Goal: Task Accomplishment & Management: Use online tool/utility

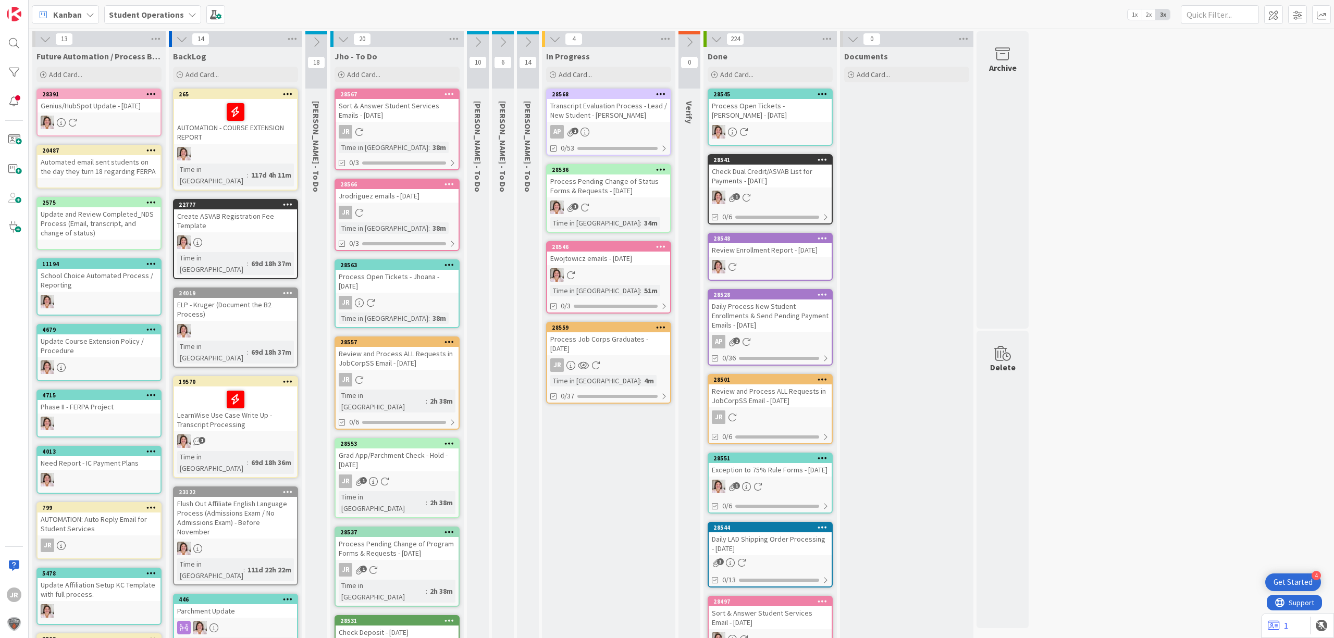
click at [623, 336] on div "Process Job Corps Graduates - [DATE]" at bounding box center [608, 344] width 123 height 23
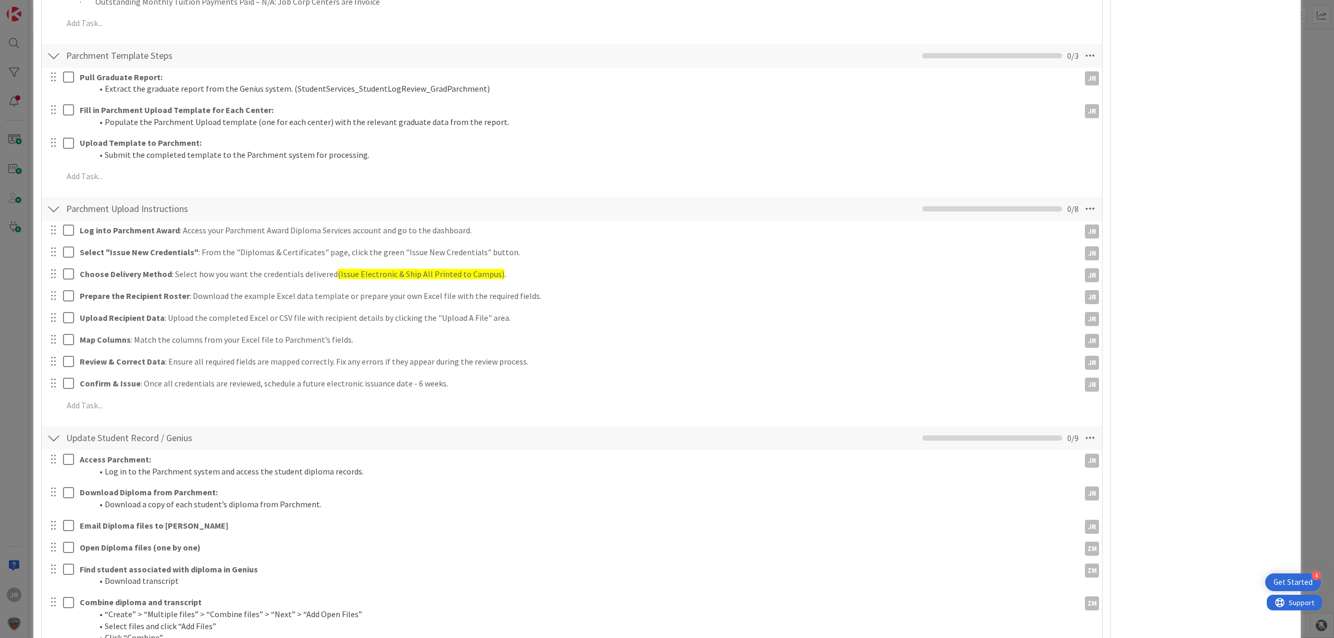
scroll to position [1043, 0]
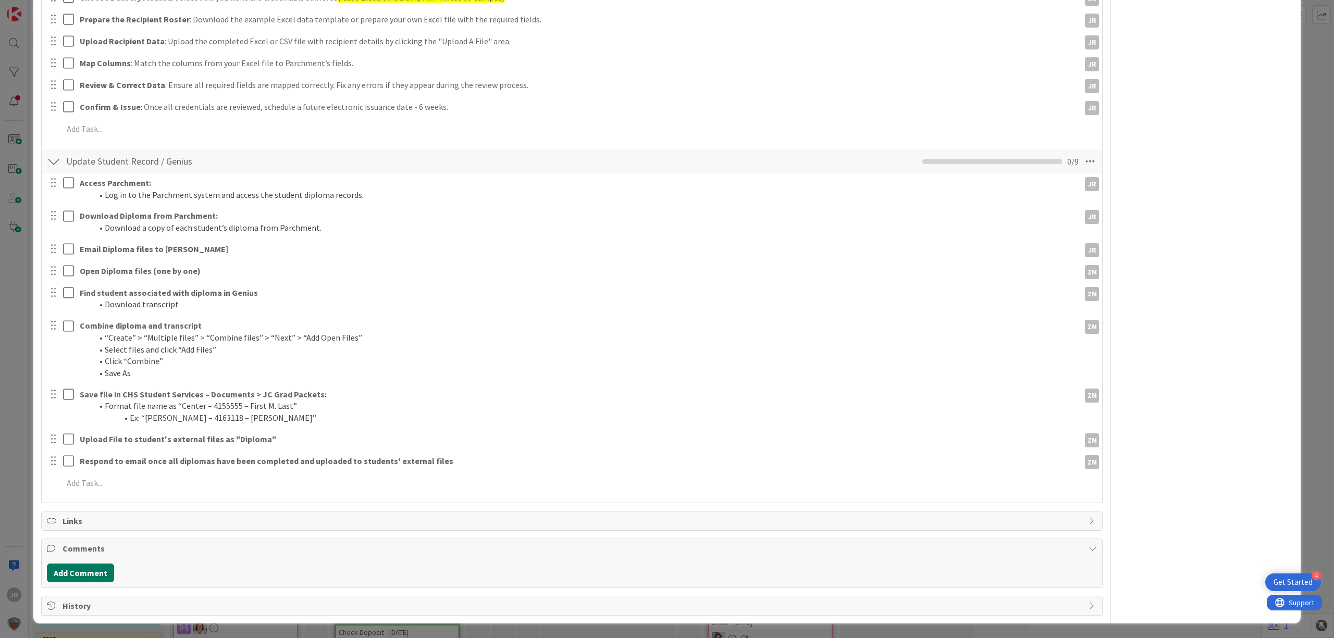
click at [97, 576] on button "Add Comment" at bounding box center [80, 573] width 67 height 19
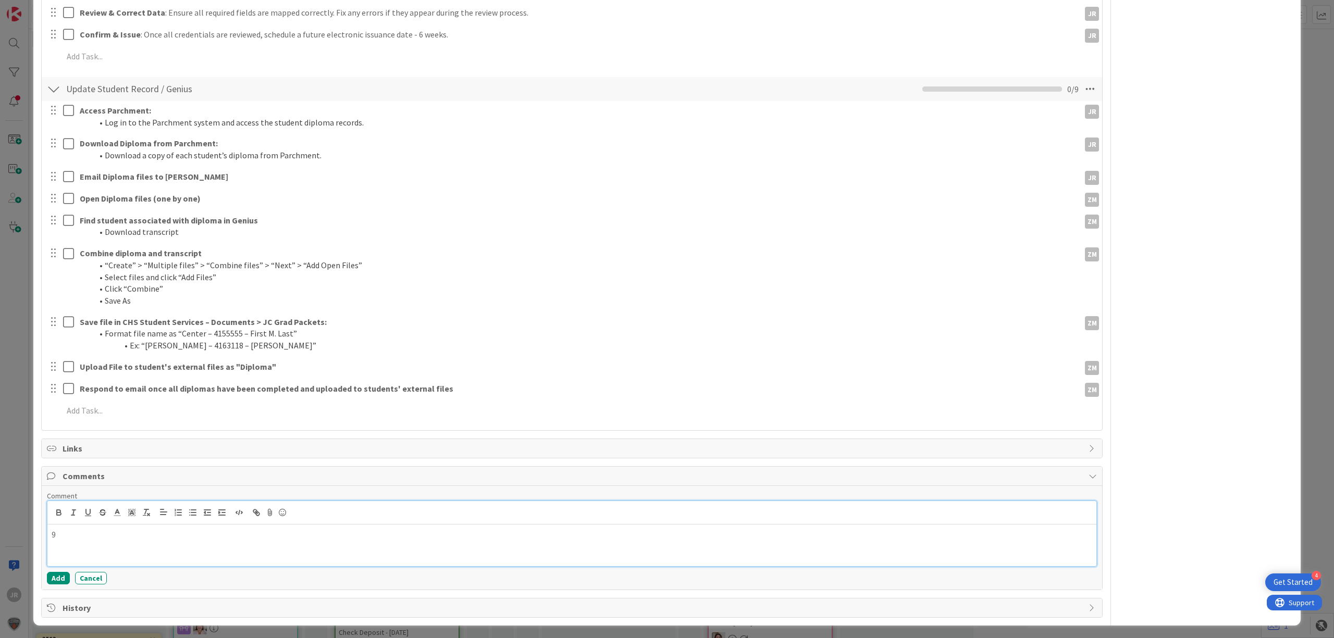
scroll to position [1118, 0]
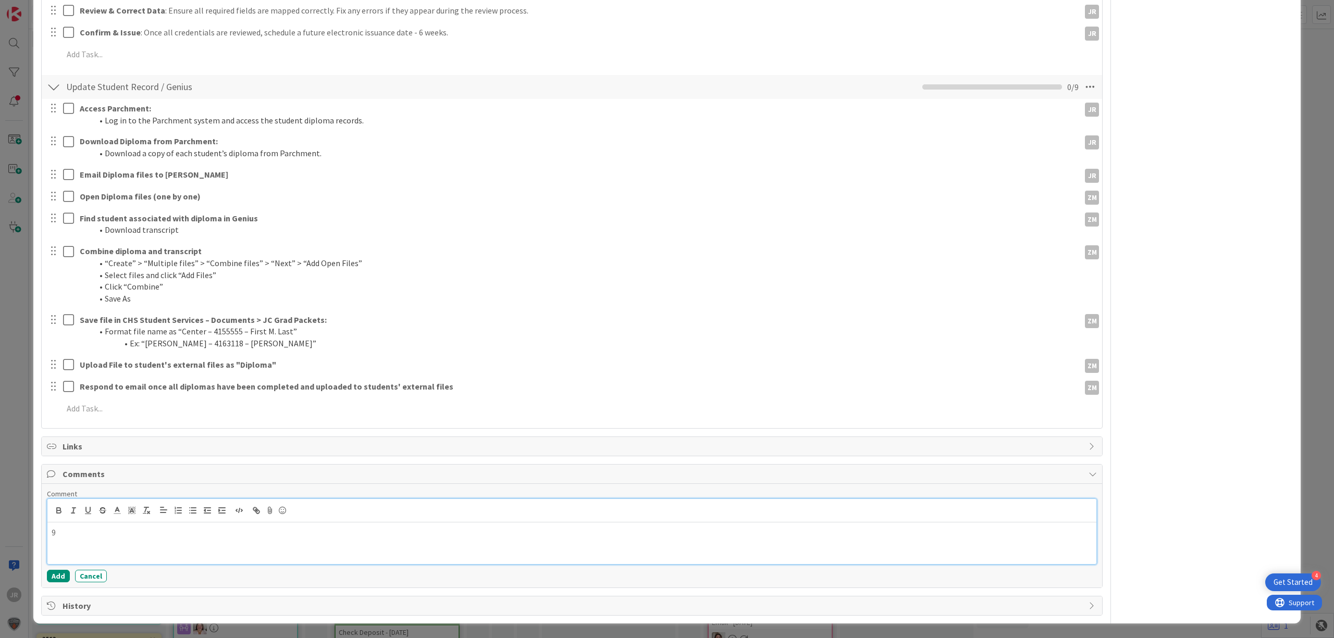
click at [509, 534] on p "9" at bounding box center [572, 533] width 1041 height 12
click at [107, 533] on p "[DATE]: Missing" at bounding box center [572, 533] width 1041 height 12
click at [103, 535] on p "[DATE]: Missing" at bounding box center [572, 533] width 1041 height 12
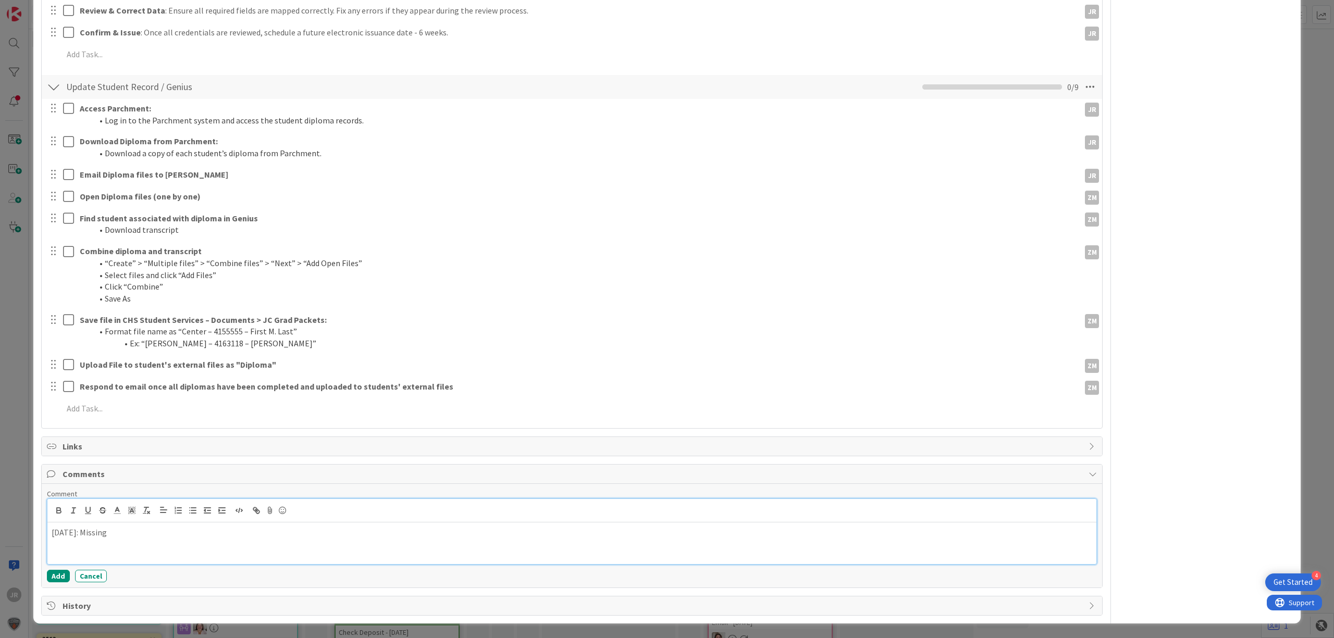
click at [139, 536] on p "[DATE]: Missing" at bounding box center [572, 533] width 1041 height 12
click at [88, 538] on p "[DATE]: Missing" at bounding box center [572, 533] width 1041 height 12
click at [166, 551] on div "[DATE]: Missing" at bounding box center [571, 544] width 1049 height 42
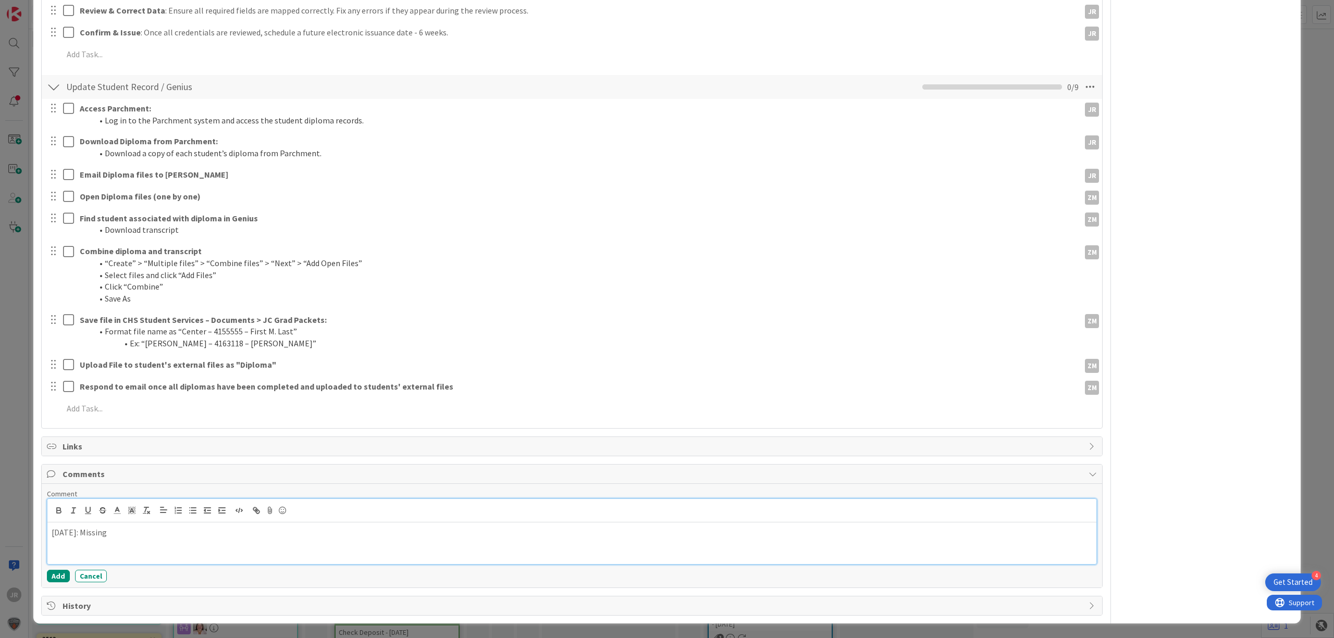
click at [166, 551] on div "[DATE]: Missing" at bounding box center [571, 544] width 1049 height 42
click at [101, 541] on div "[DATE]: Missing" at bounding box center [571, 544] width 1049 height 42
click at [53, 580] on button "Add" at bounding box center [58, 576] width 23 height 13
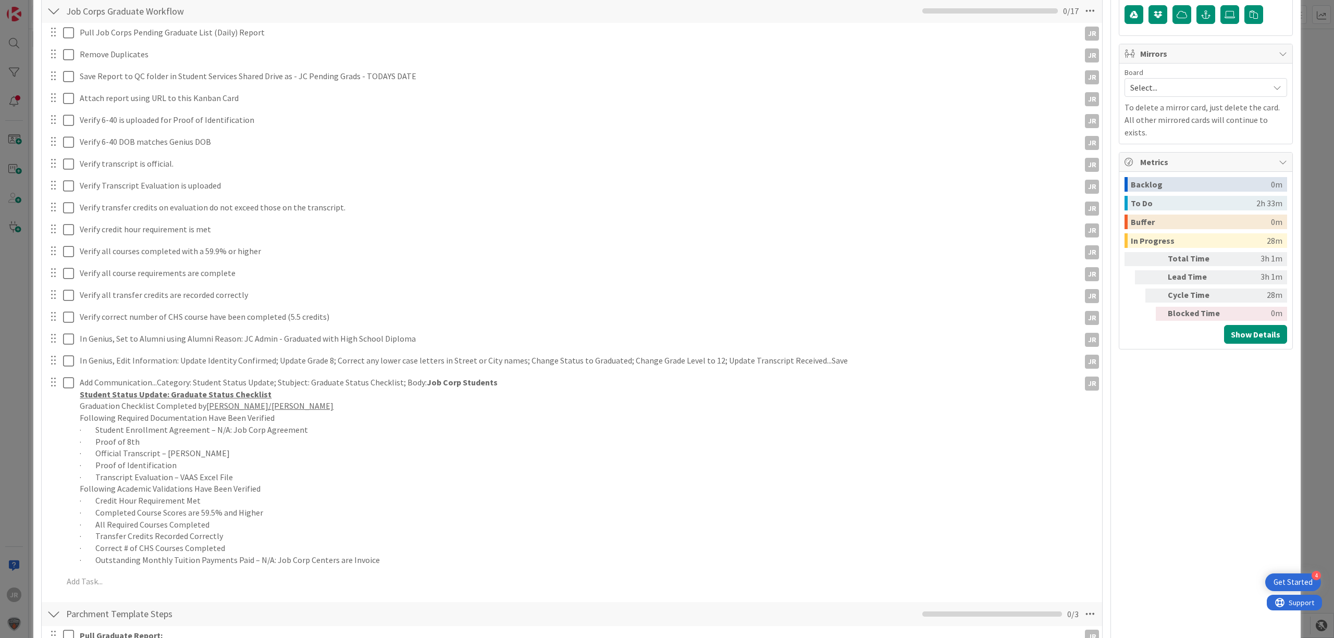
scroll to position [0, 0]
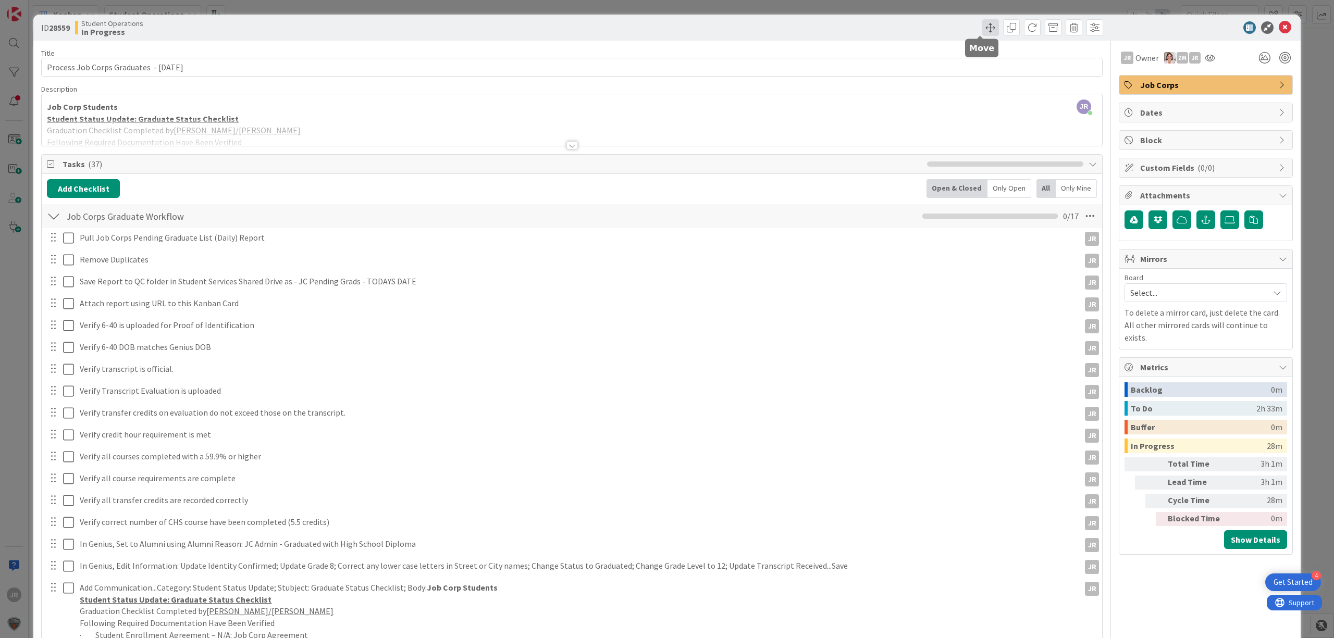
click at [982, 32] on span at bounding box center [990, 27] width 17 height 17
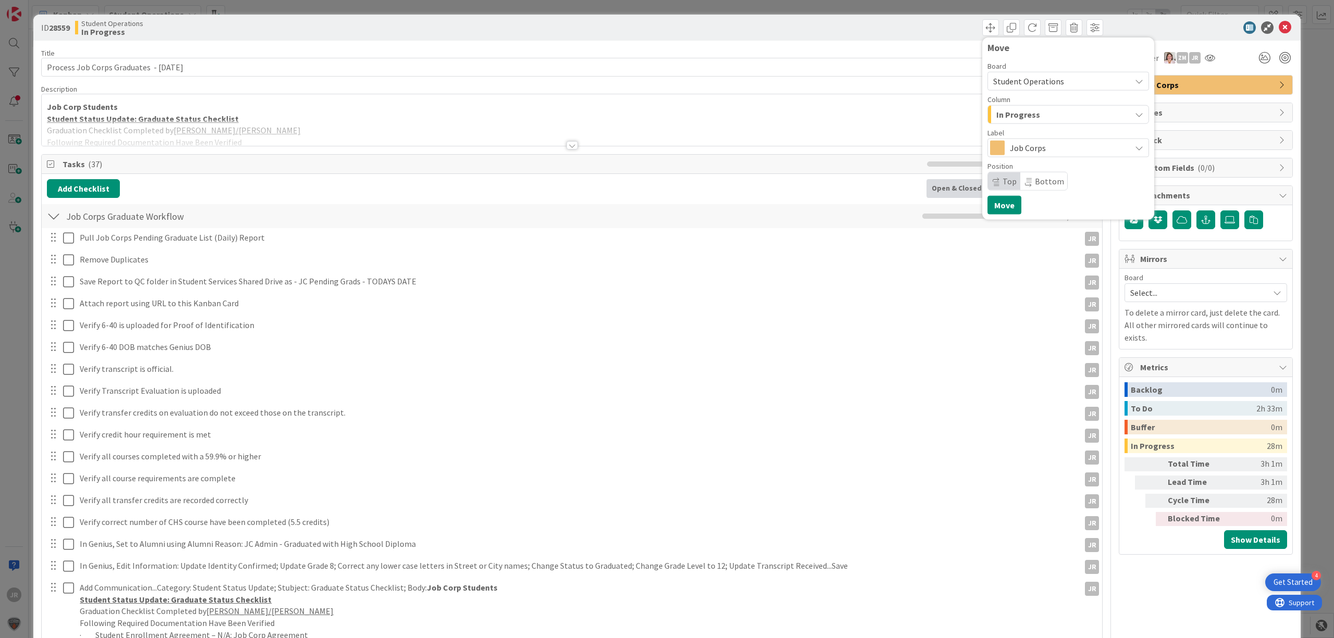
click at [1014, 111] on span "In Progress" at bounding box center [1019, 115] width 44 height 14
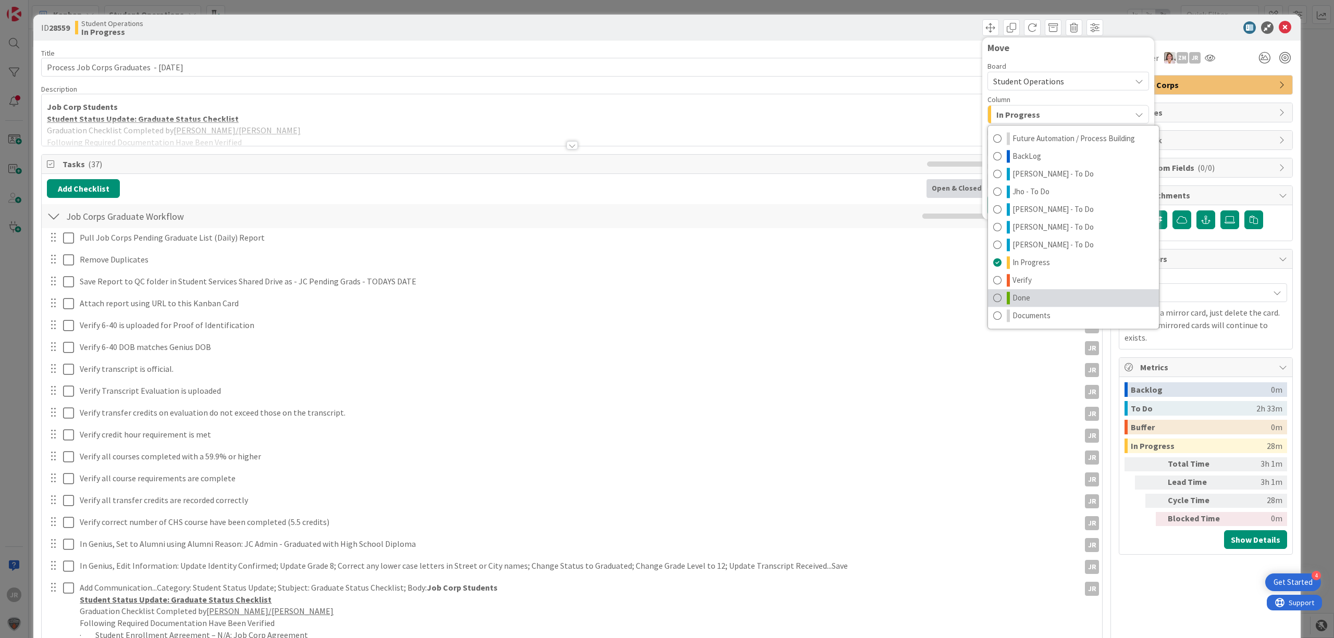
click at [1043, 291] on link "Done" at bounding box center [1073, 298] width 171 height 18
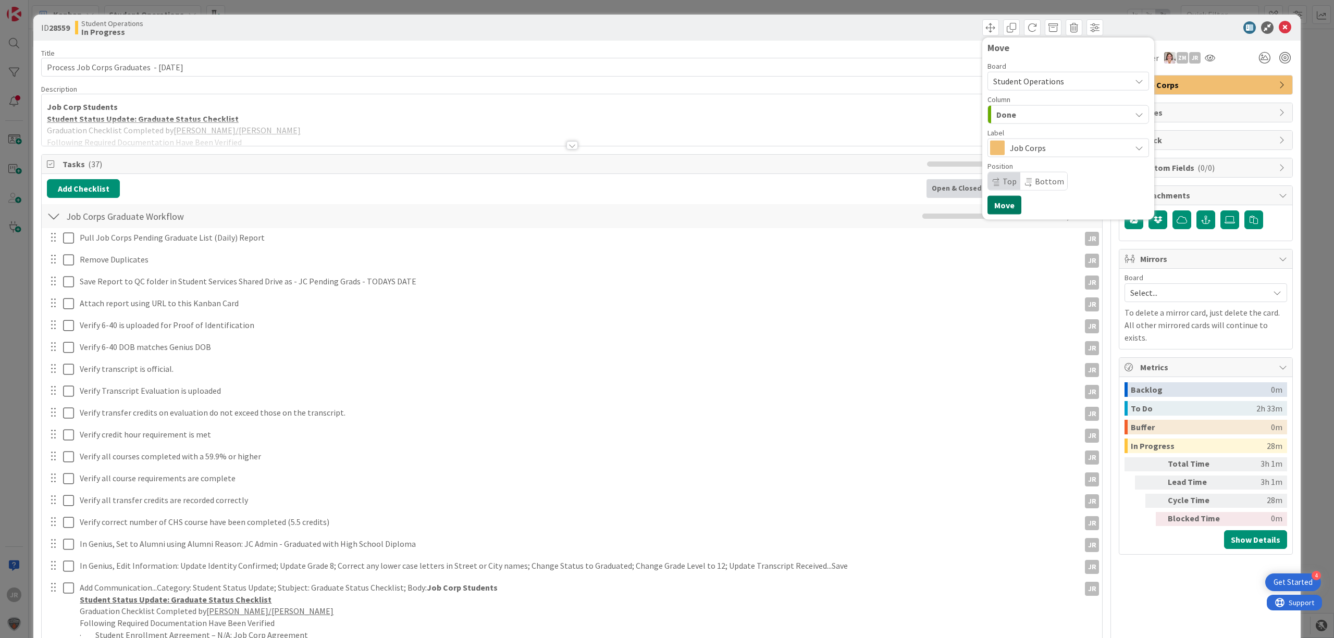
click at [990, 202] on button "Move" at bounding box center [1005, 205] width 34 height 19
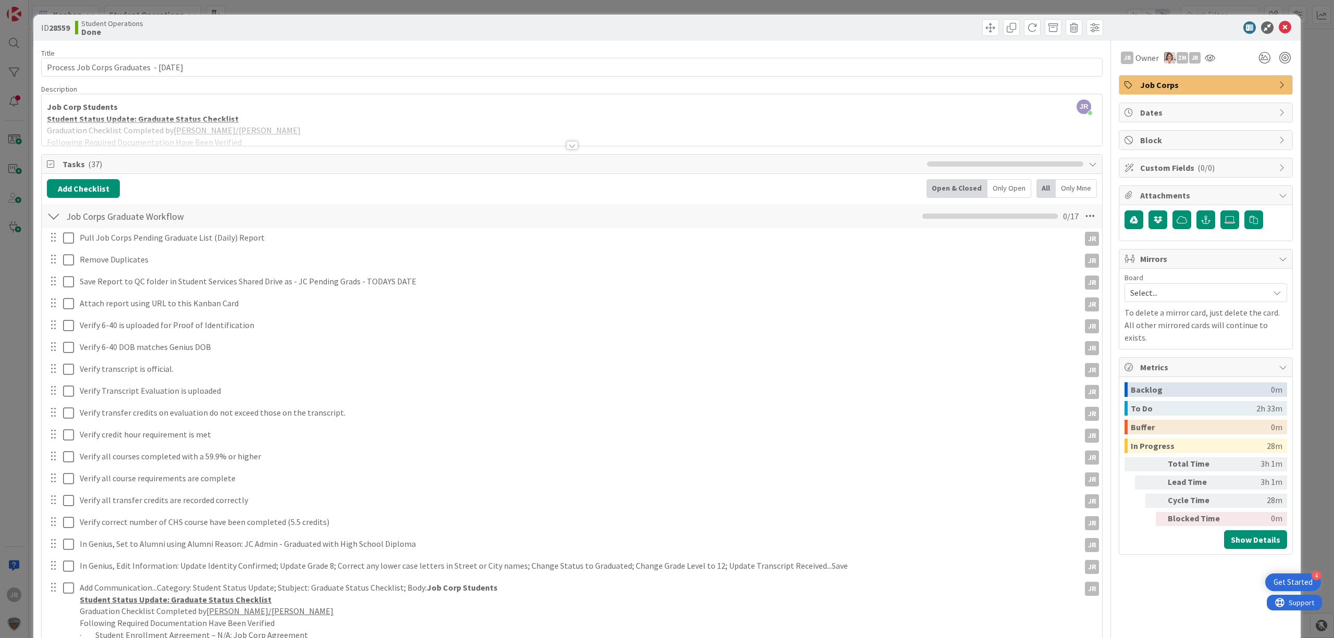
click at [622, 10] on div "ID 28559 Student Operations Done Move Move Title 41 / 128 Process Job Corps Gra…" at bounding box center [667, 319] width 1334 height 638
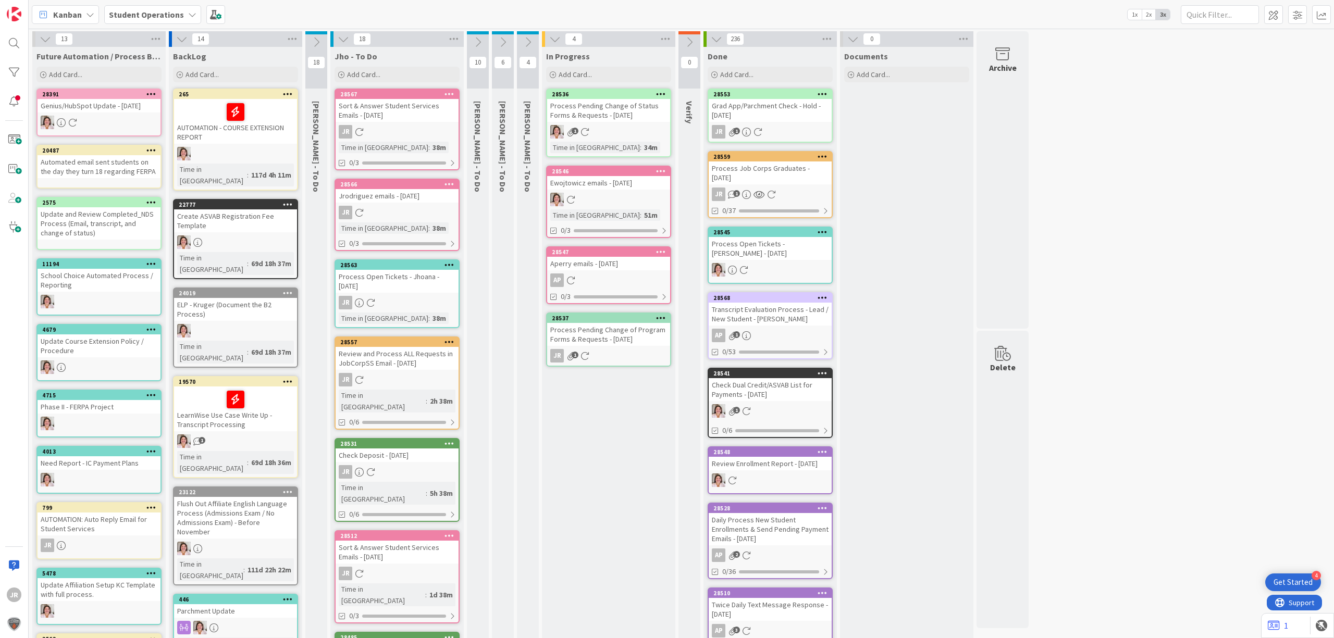
click at [614, 338] on div "Process Pending Change of Program Forms & Requests - [DATE]" at bounding box center [608, 334] width 123 height 23
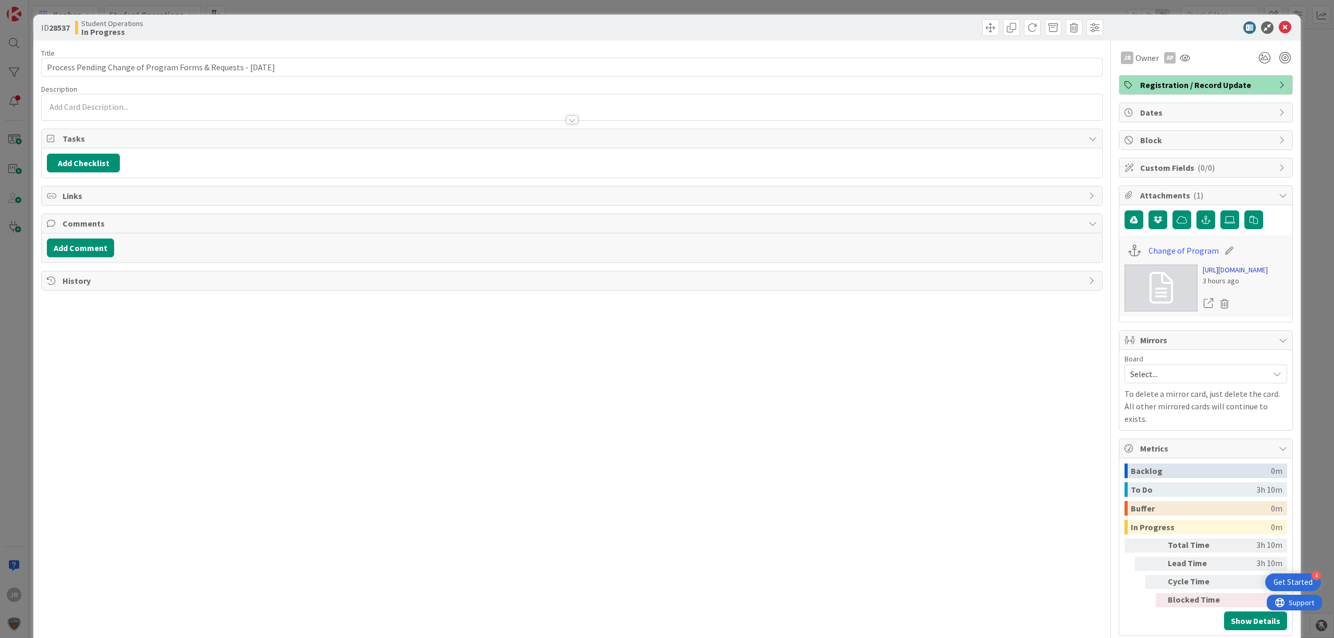
click at [1231, 276] on link "[URL][DOMAIN_NAME]" at bounding box center [1235, 270] width 65 height 11
click at [982, 24] on span at bounding box center [990, 27] width 17 height 17
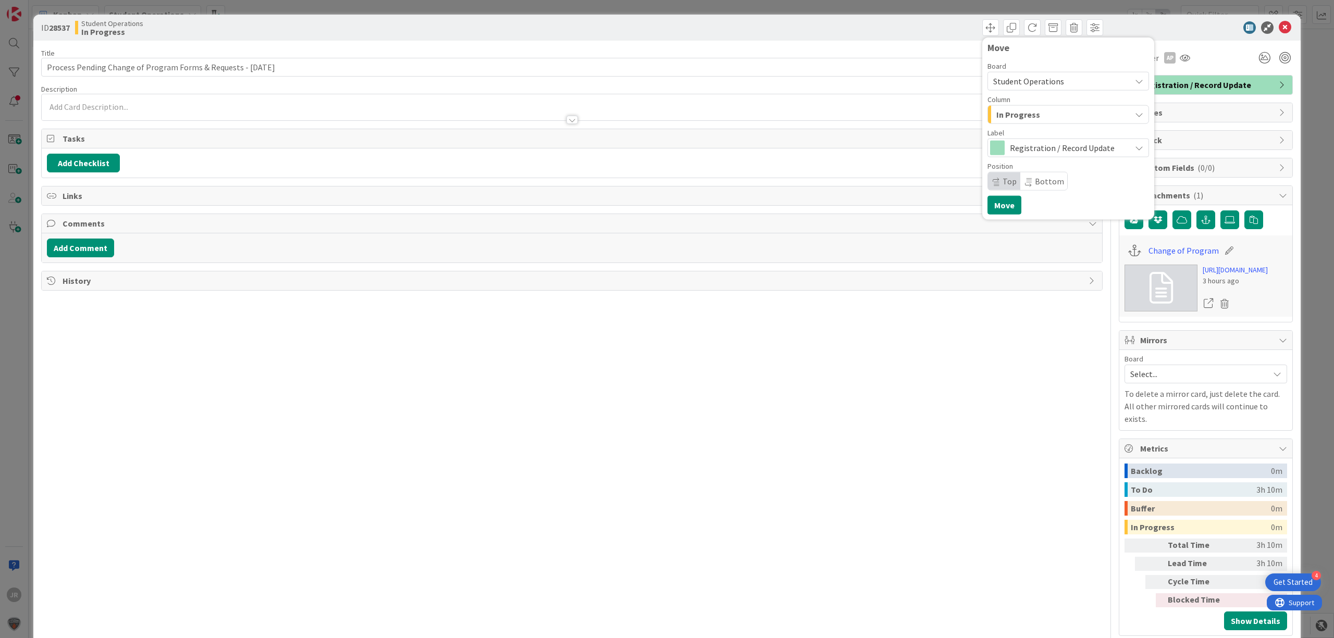
click at [997, 111] on span "In Progress" at bounding box center [1019, 115] width 44 height 14
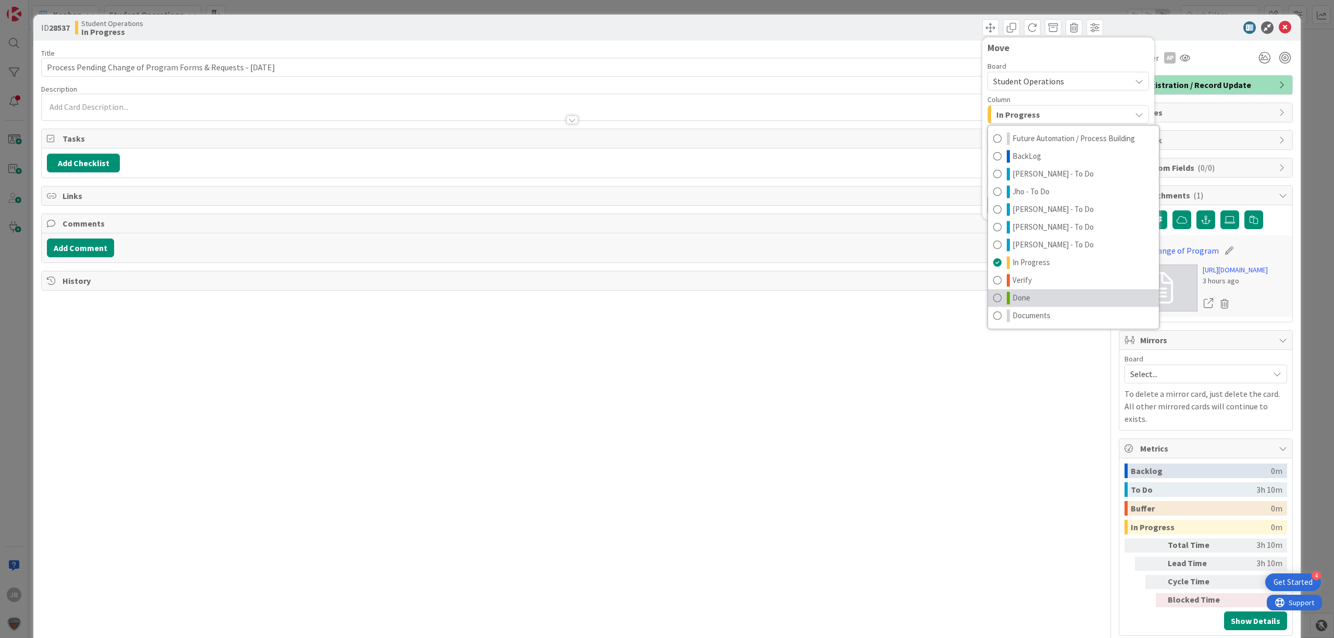
click at [1013, 293] on span "Done" at bounding box center [1022, 298] width 18 height 13
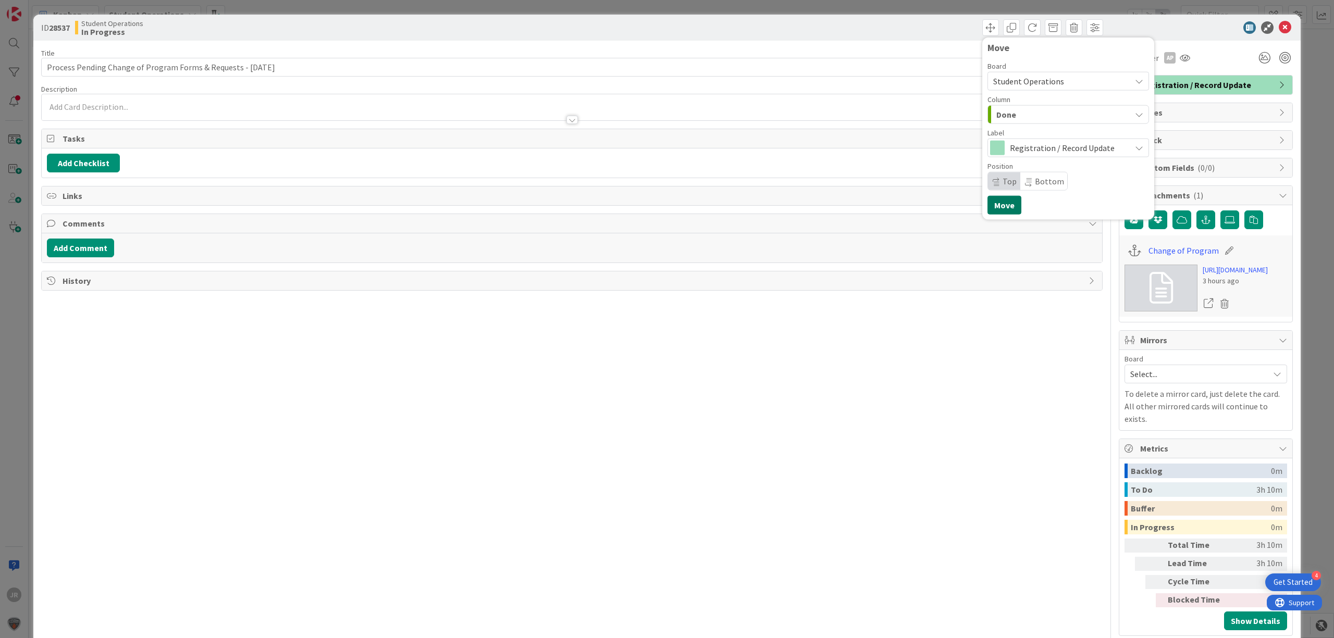
click at [992, 205] on button "Move" at bounding box center [1005, 205] width 34 height 19
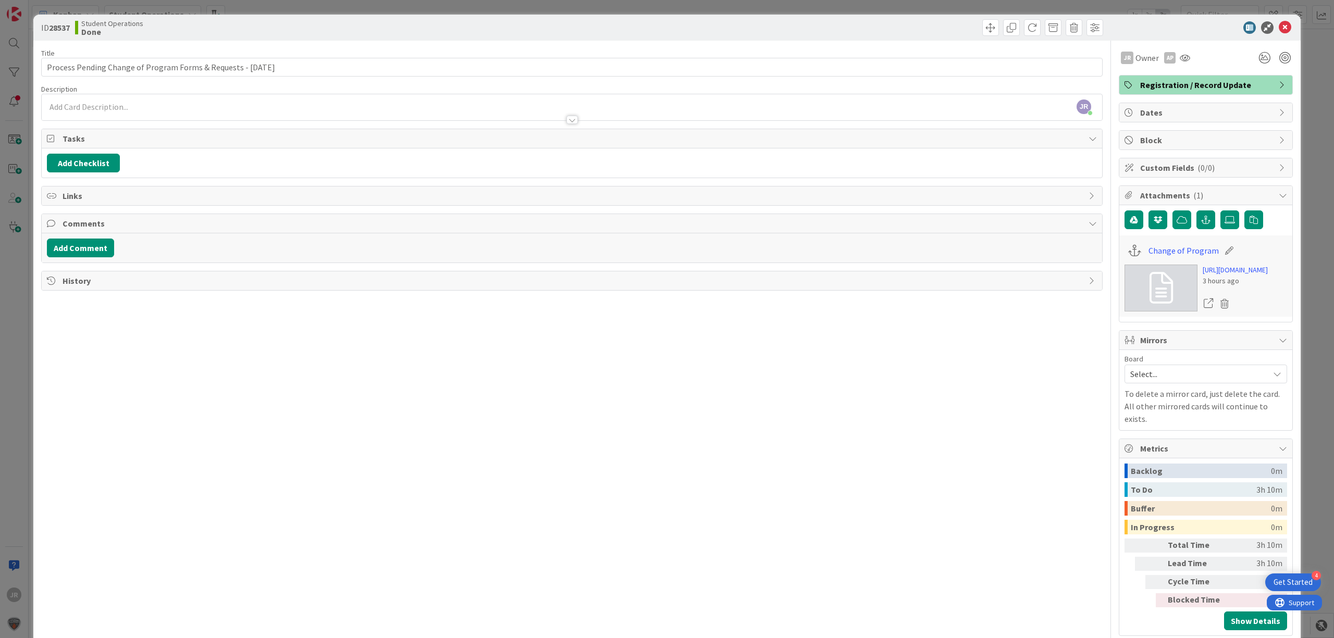
click at [718, 13] on div "ID 28537 Student Operations Done Move Move Title 63 / 128 Process Pending Chang…" at bounding box center [667, 319] width 1334 height 638
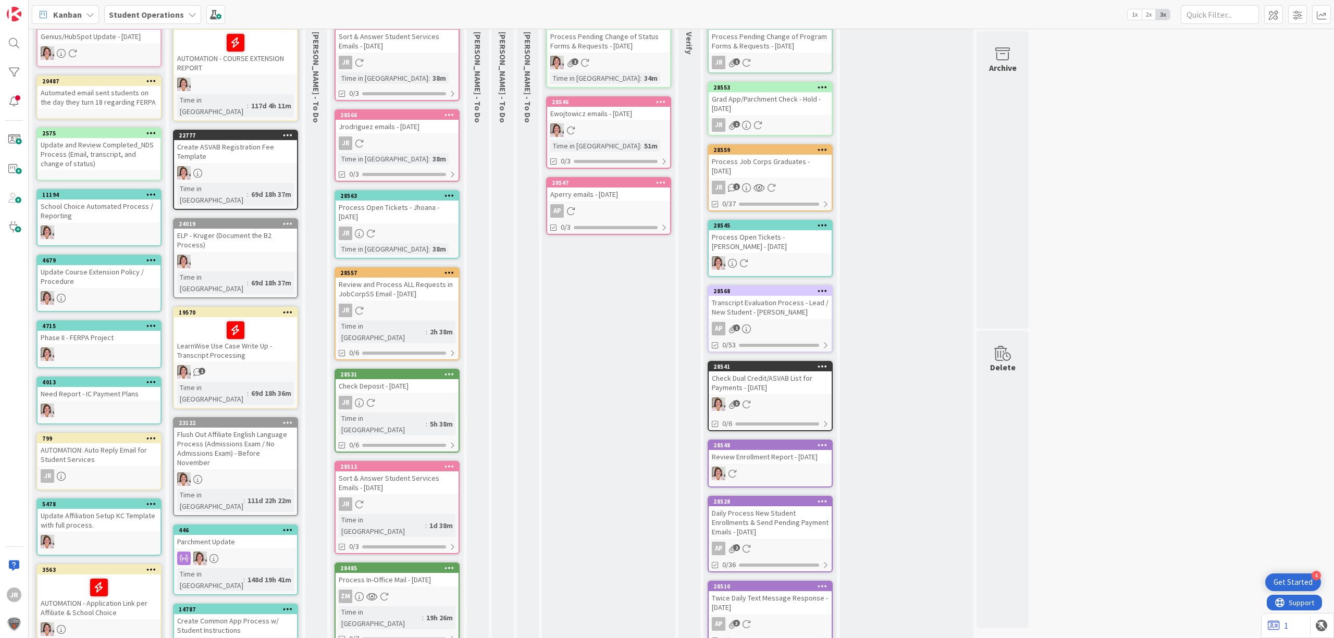
scroll to position [76, 0]
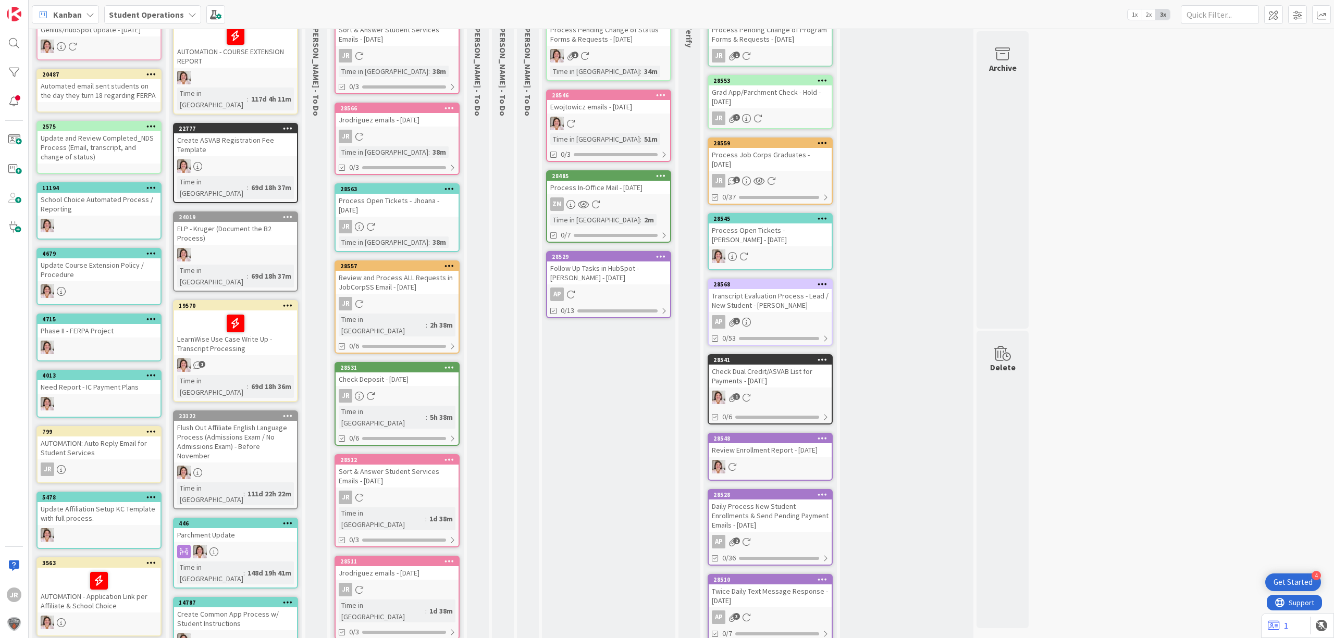
click at [591, 198] on div "ZM" at bounding box center [608, 205] width 123 height 14
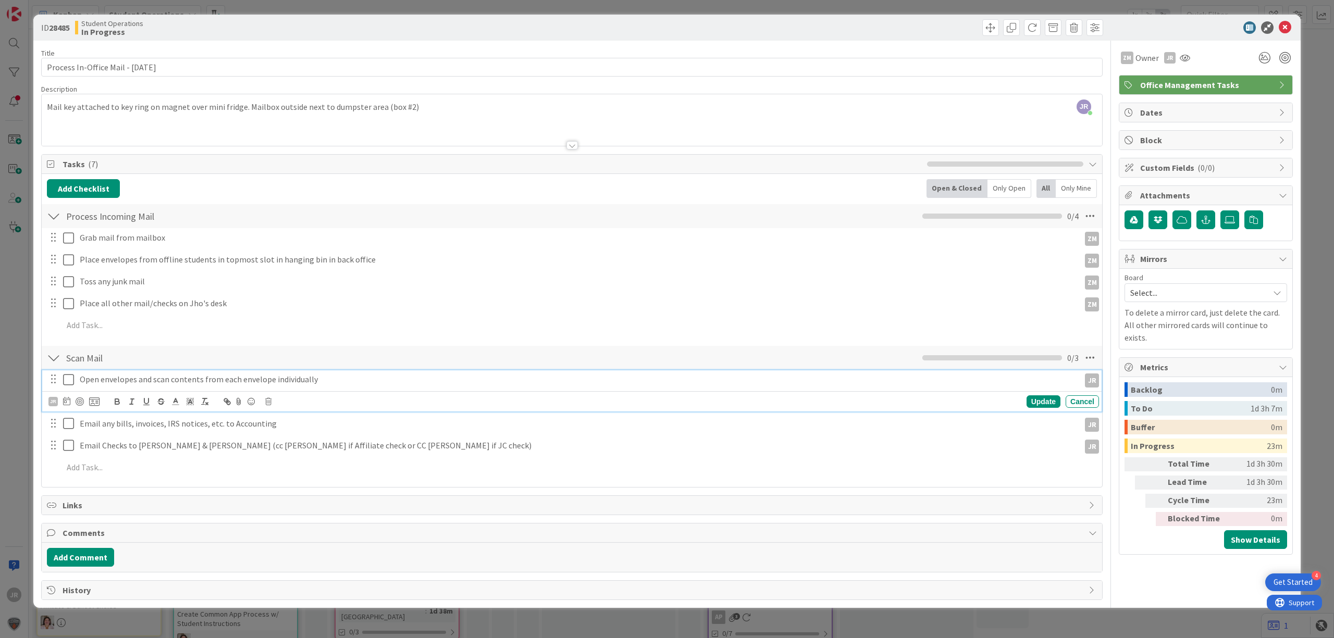
click at [68, 385] on icon at bounding box center [68, 380] width 11 height 13
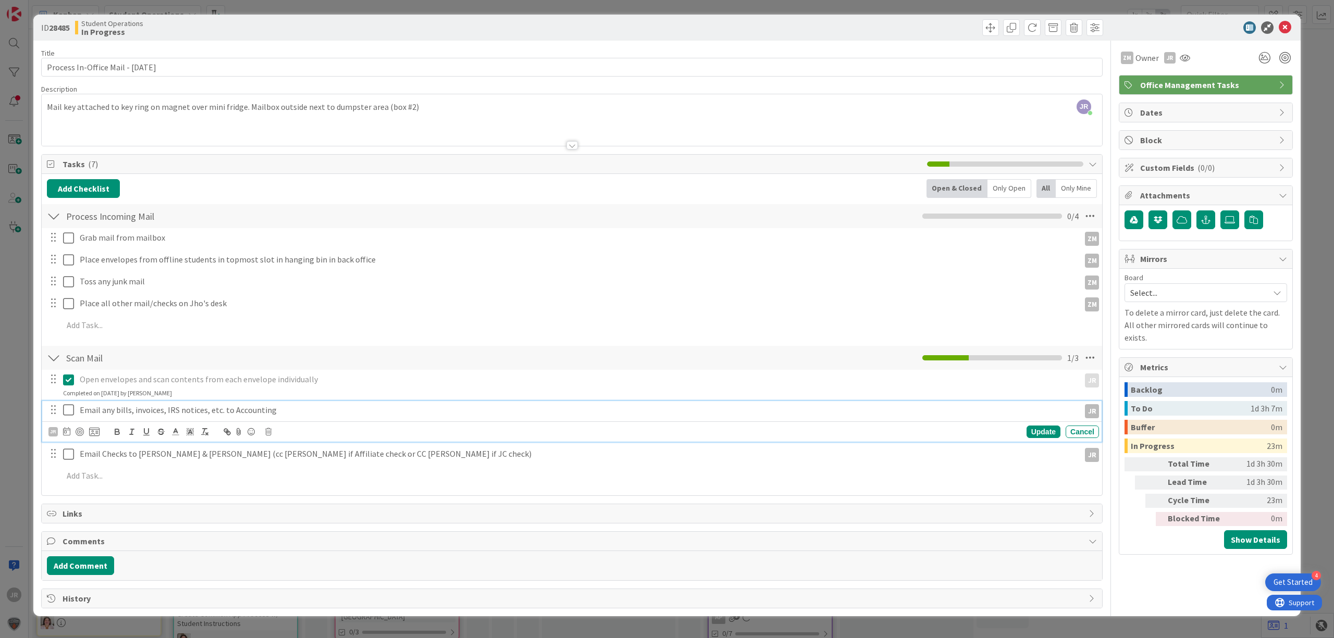
click at [69, 413] on icon at bounding box center [68, 410] width 11 height 13
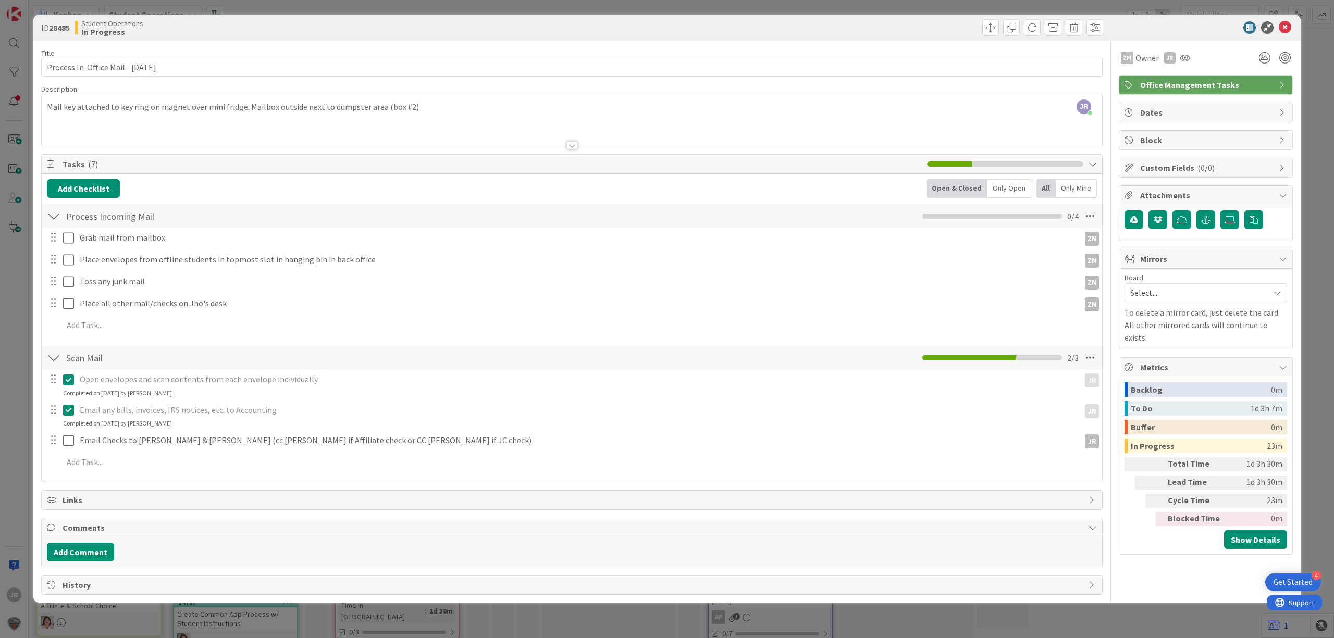
click at [69, 414] on icon at bounding box center [68, 410] width 11 height 13
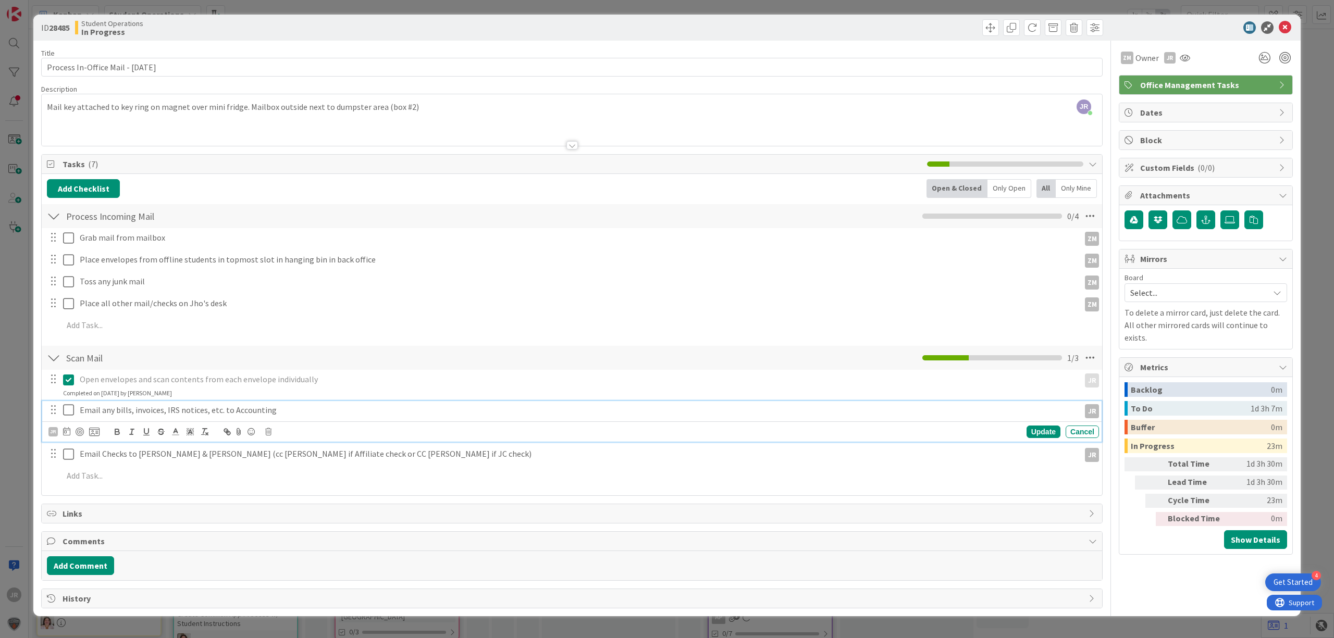
click at [202, 409] on p "Email any bills, invoices, IRS notices, etc. to Accounting" at bounding box center [578, 410] width 996 height 12
click at [270, 436] on icon at bounding box center [268, 431] width 6 height 7
click at [292, 485] on div "Delete" at bounding box center [295, 476] width 39 height 19
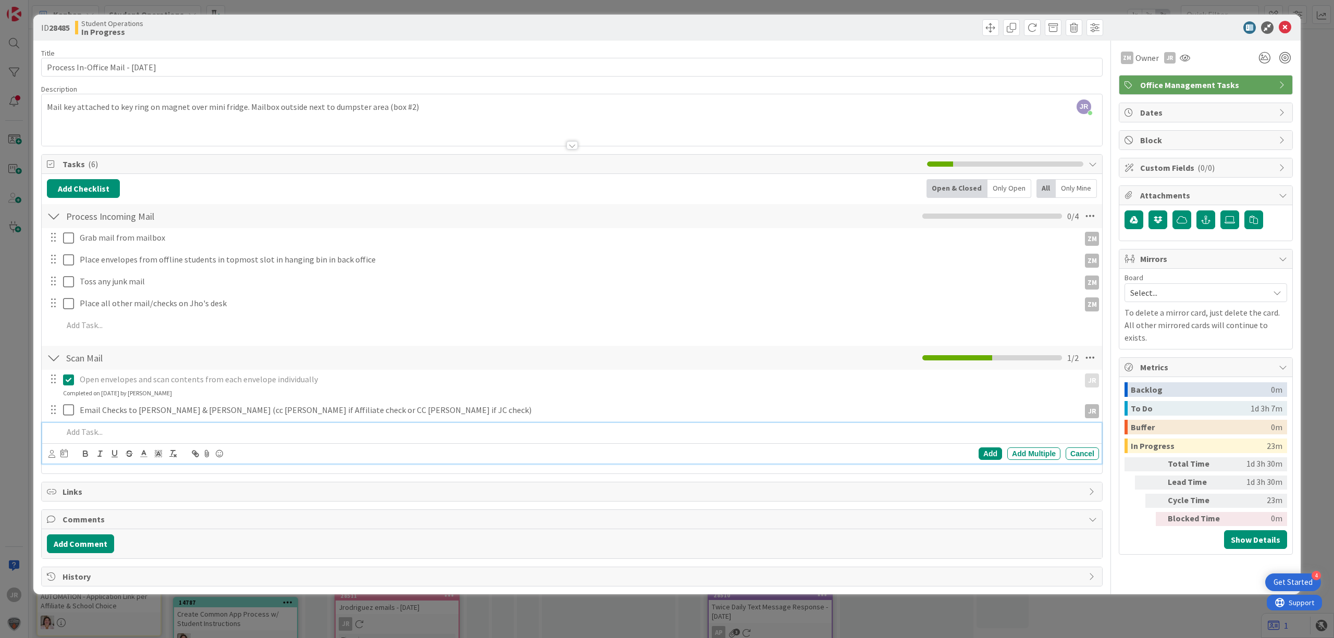
click at [267, 425] on div at bounding box center [579, 432] width 1040 height 18
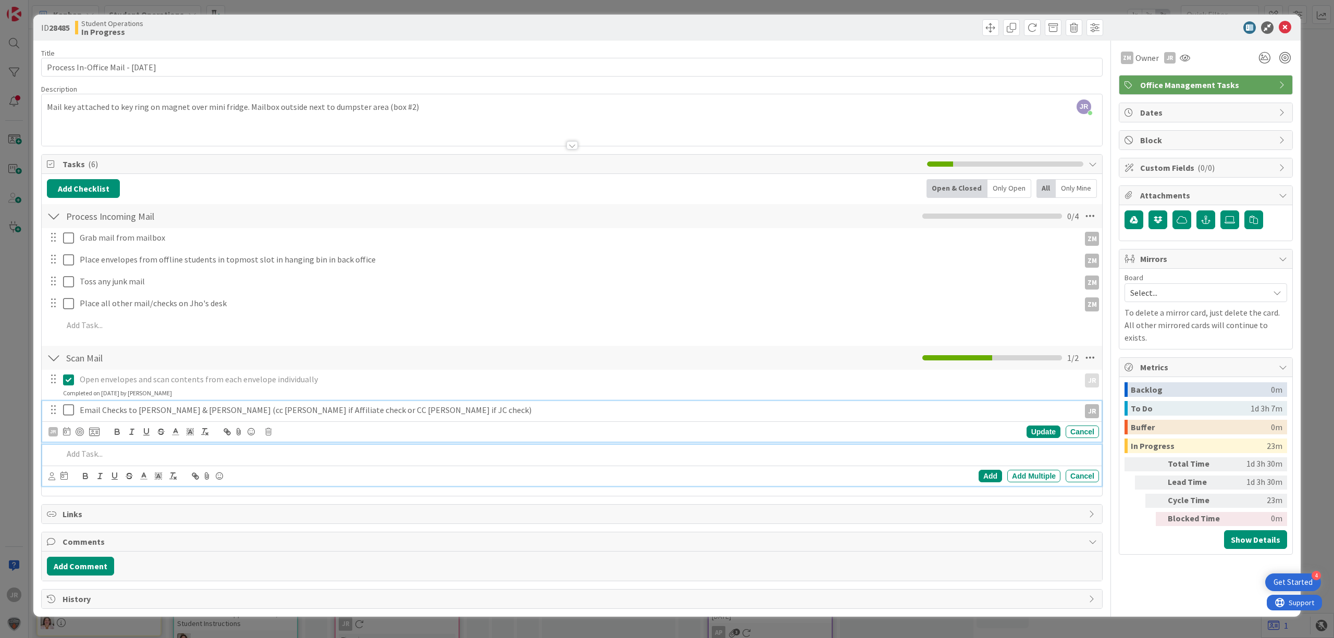
click at [181, 416] on p "Email Checks to [PERSON_NAME] & [PERSON_NAME] (cc [PERSON_NAME] if Affiliate ch…" at bounding box center [578, 410] width 996 height 12
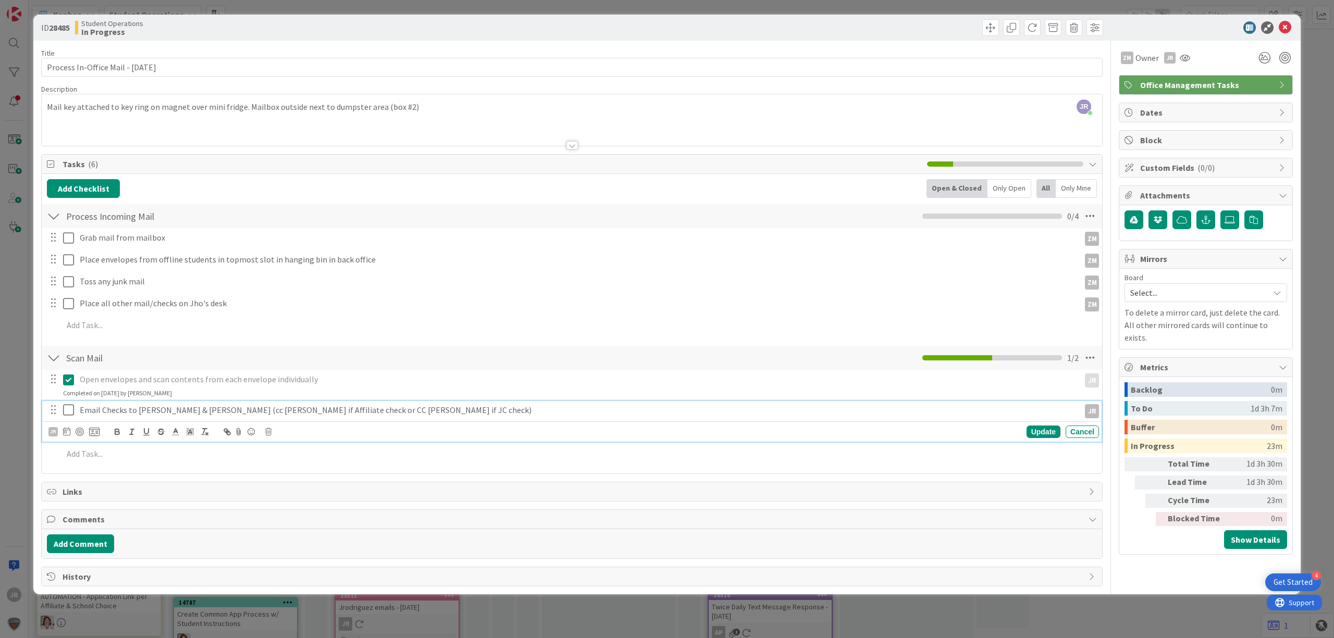
click at [267, 429] on div "JR Update Cancel" at bounding box center [573, 432] width 1051 height 15
click at [271, 434] on icon at bounding box center [268, 431] width 6 height 7
click at [288, 470] on div "Delete" at bounding box center [295, 476] width 39 height 19
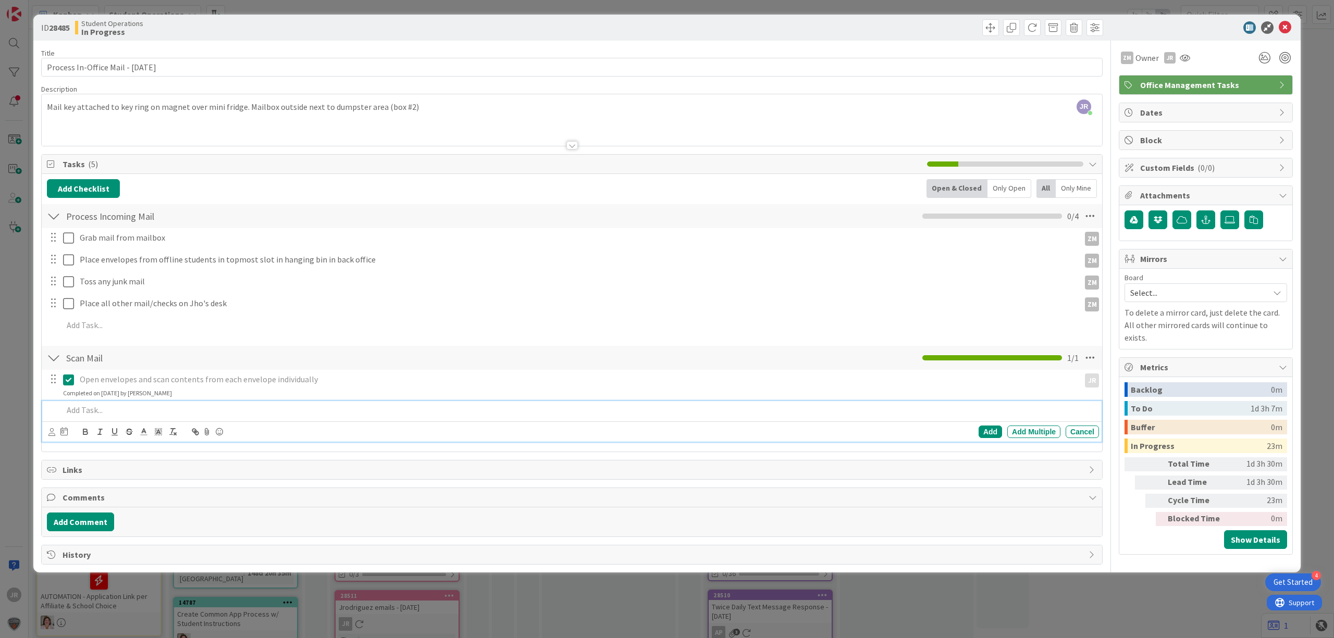
click at [96, 407] on p at bounding box center [579, 410] width 1032 height 12
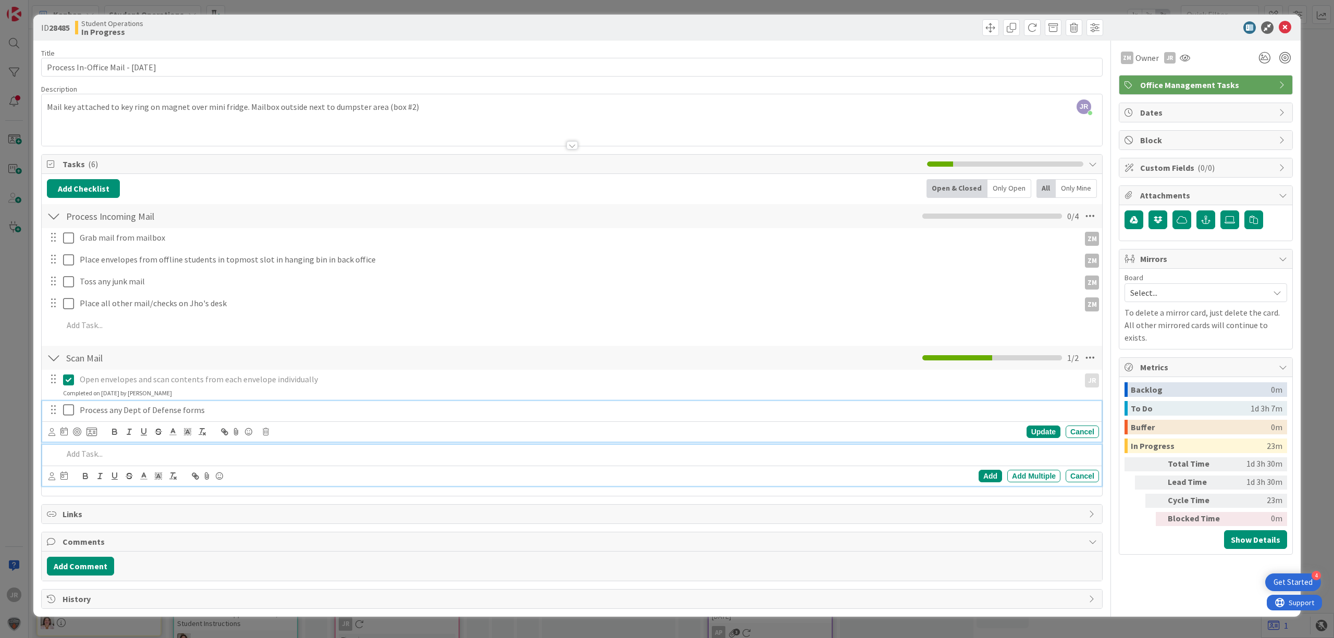
click at [70, 415] on icon at bounding box center [68, 410] width 11 height 13
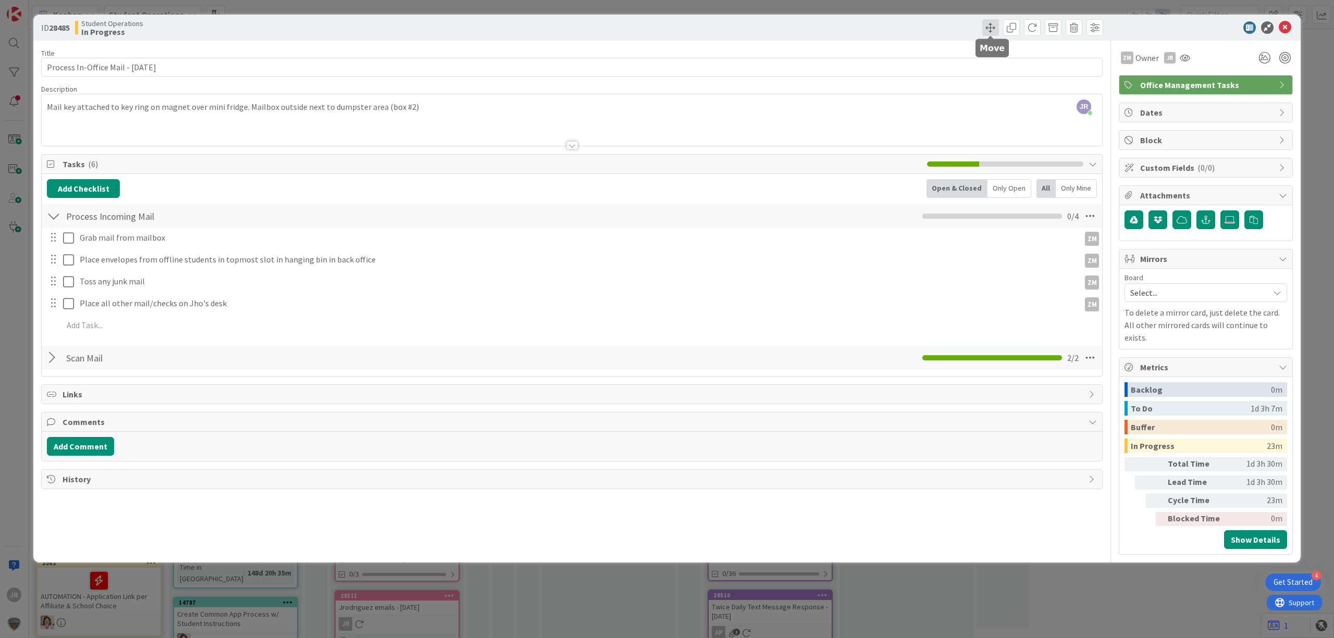
click at [985, 32] on span at bounding box center [990, 27] width 17 height 17
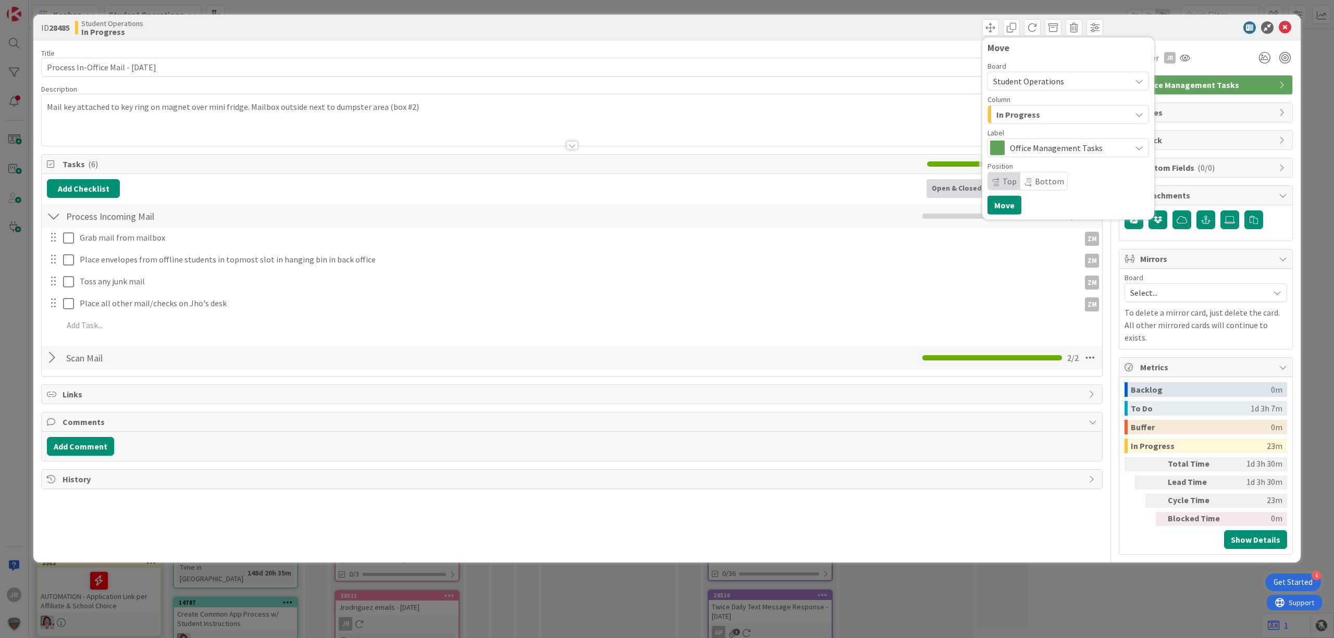
click at [1019, 117] on span "In Progress" at bounding box center [1019, 115] width 44 height 14
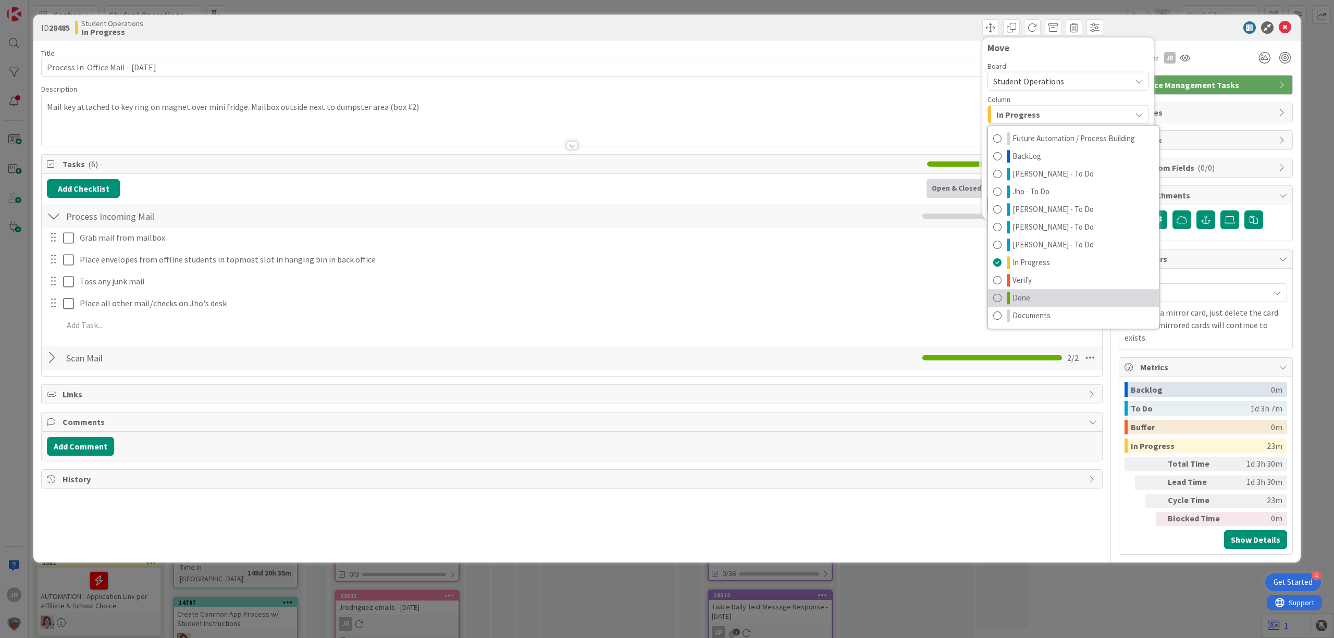
click at [1039, 291] on link "Done" at bounding box center [1073, 298] width 171 height 18
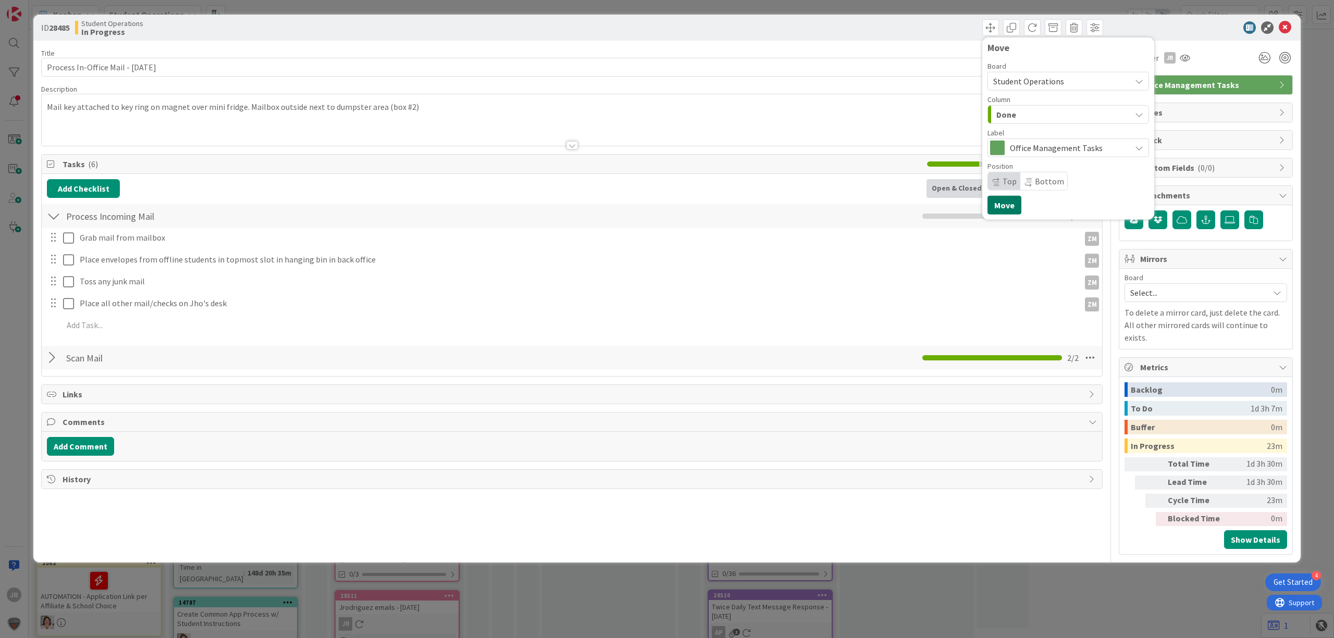
click at [1007, 210] on button "Move" at bounding box center [1005, 205] width 34 height 19
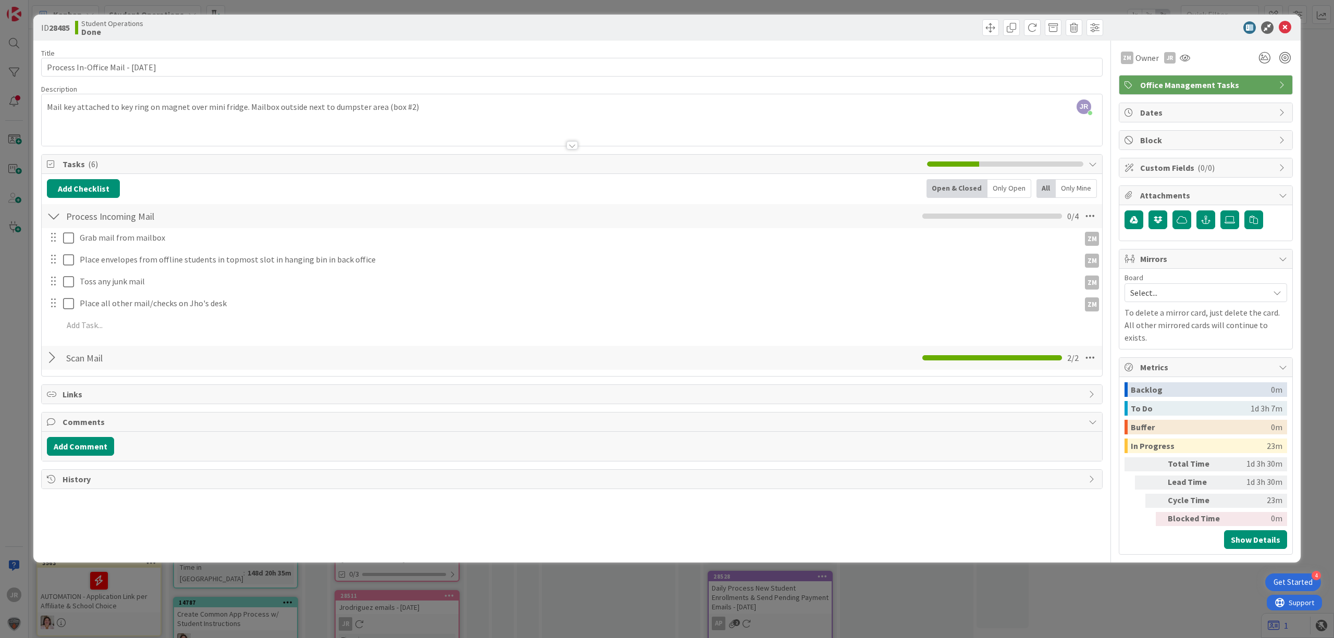
click at [511, 5] on div "ID 28485 Student Operations Done Move Move Title 35 / 128 Process In-Office Mai…" at bounding box center [667, 319] width 1334 height 638
